Goal: Find specific page/section: Find specific page/section

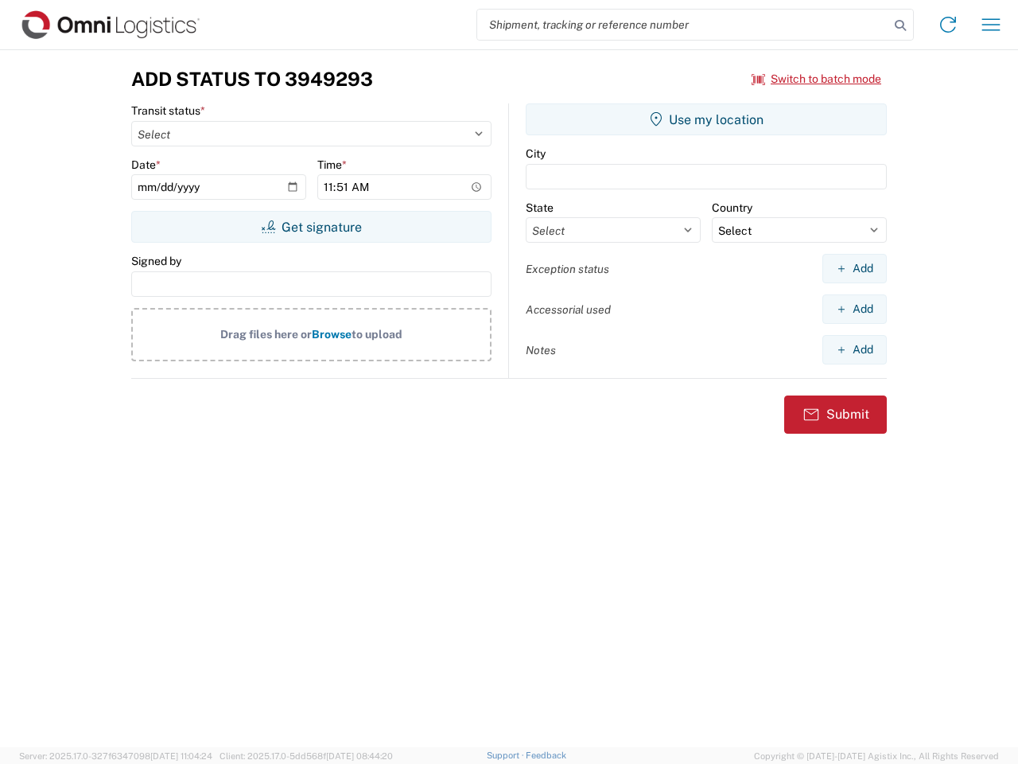
click at [683, 25] on input "search" at bounding box center [683, 25] width 412 height 30
click at [901, 25] on icon at bounding box center [900, 25] width 22 height 22
click at [948, 25] on icon at bounding box center [948, 24] width 25 height 25
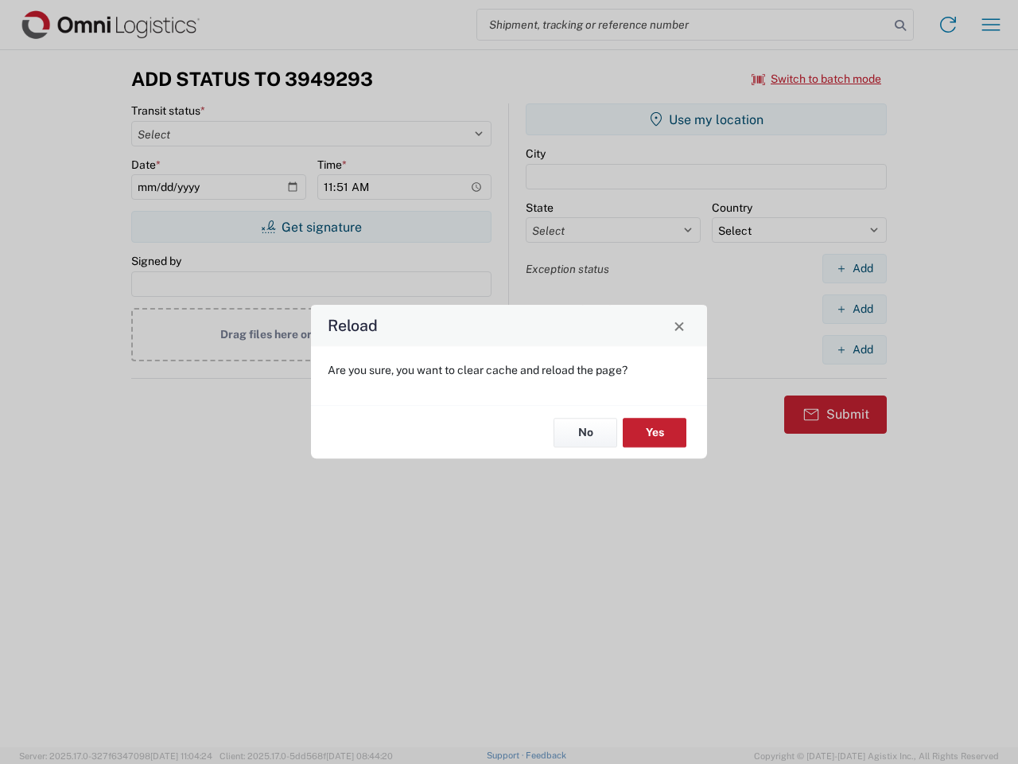
click at [991, 25] on div "Reload Are you sure, you want to clear cache and reload the page? No Yes" at bounding box center [509, 382] width 1018 height 764
click at [817, 79] on div "Reload Are you sure, you want to clear cache and reload the page? No Yes" at bounding box center [509, 382] width 1018 height 764
click at [311, 227] on div "Reload Are you sure, you want to clear cache and reload the page? No Yes" at bounding box center [509, 382] width 1018 height 764
click at [706, 119] on div "Reload Are you sure, you want to clear cache and reload the page? No Yes" at bounding box center [509, 382] width 1018 height 764
click at [854, 268] on div "Reload Are you sure, you want to clear cache and reload the page? No Yes" at bounding box center [509, 382] width 1018 height 764
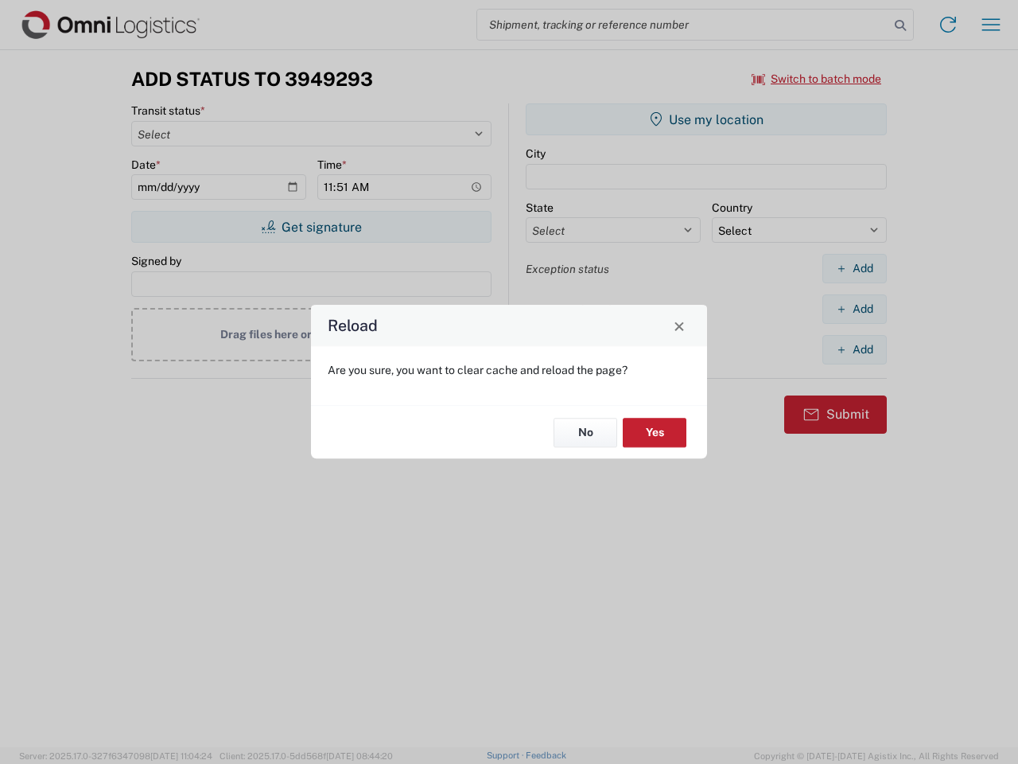
click at [854, 309] on div "Reload Are you sure, you want to clear cache and reload the page? No Yes" at bounding box center [509, 382] width 1018 height 764
click at [854, 349] on div "Reload Are you sure, you want to clear cache and reload the page? No Yes" at bounding box center [509, 382] width 1018 height 764
